Goal: Find specific page/section: Locate a particular part of the current website

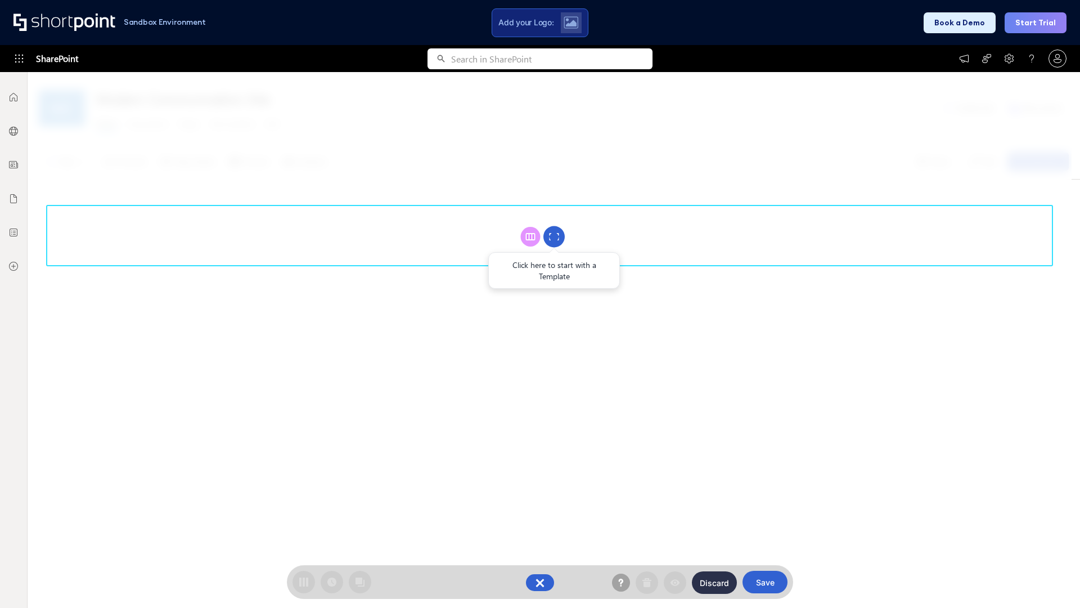
click at [554, 236] on circle at bounding box center [553, 236] width 21 height 21
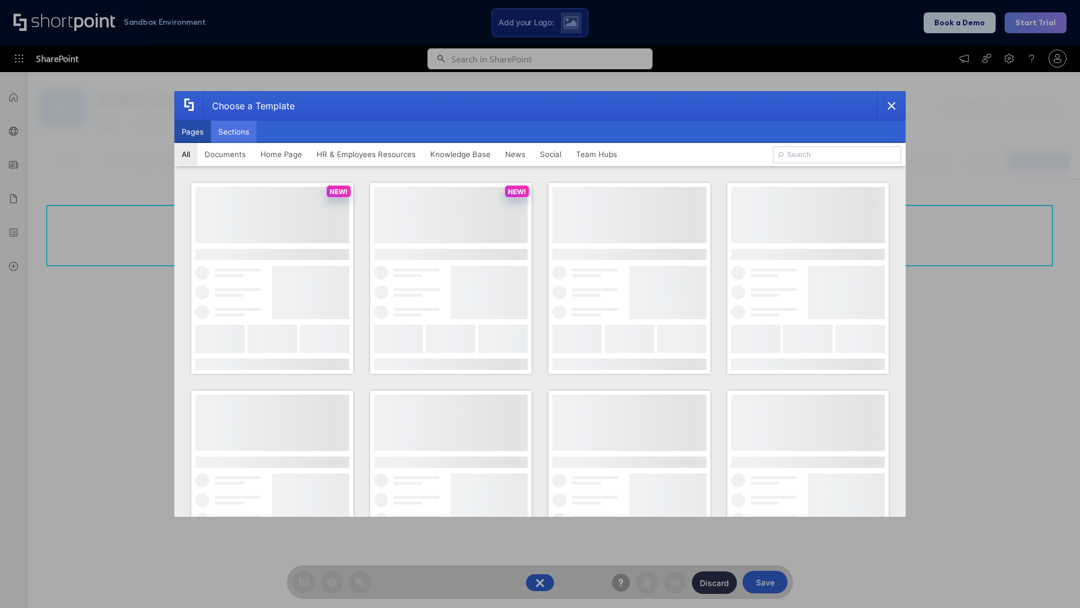
click at [233, 132] on button "Sections" at bounding box center [234, 131] width 46 height 23
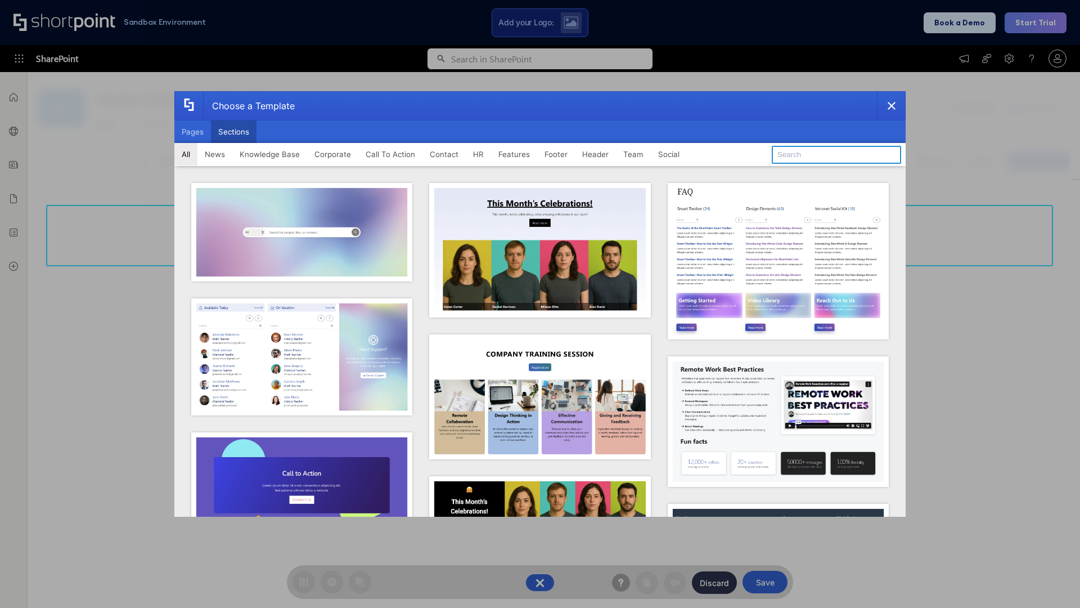
type input "Meet The Team 2"
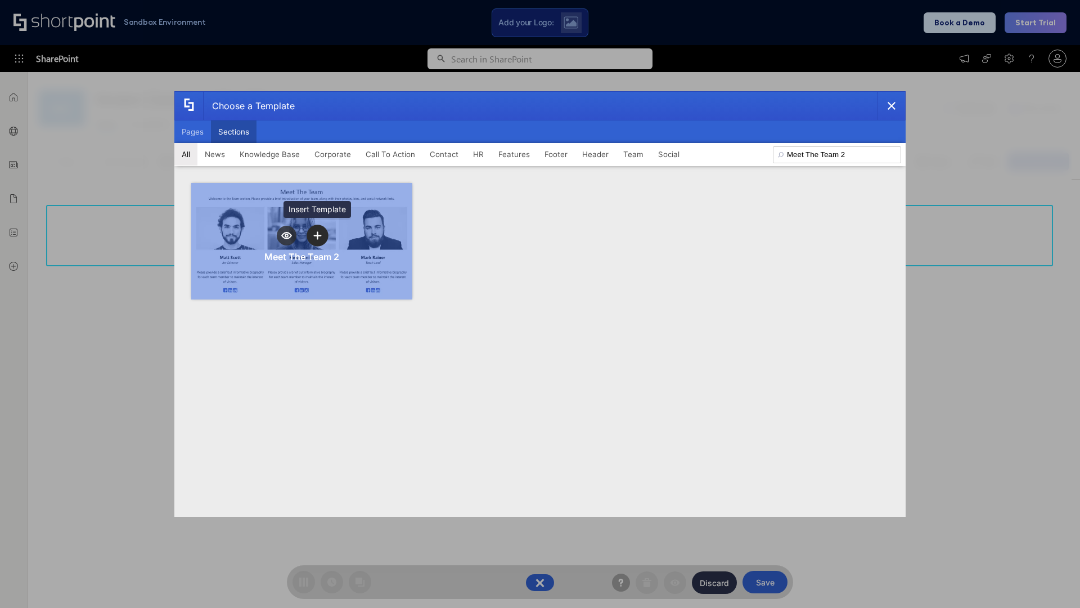
click at [317, 235] on icon "template selector" at bounding box center [317, 235] width 8 height 8
